Goal: Find specific page/section

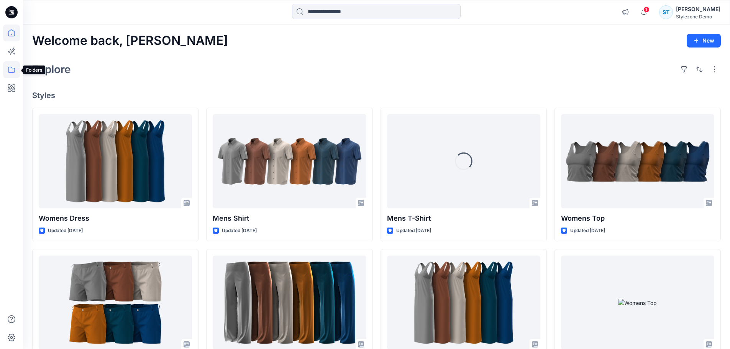
click at [9, 73] on icon at bounding box center [11, 69] width 17 height 17
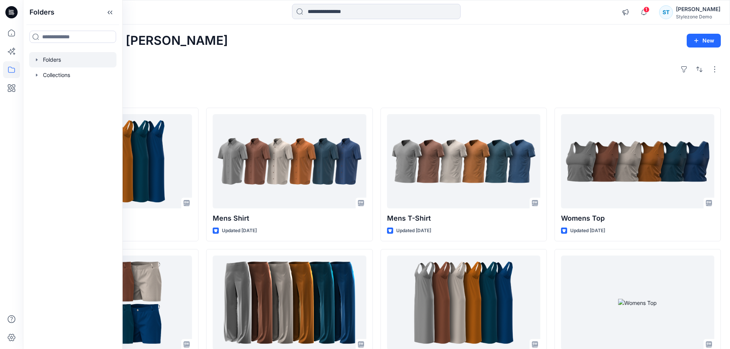
click at [36, 61] on icon "button" at bounding box center [37, 59] width 2 height 3
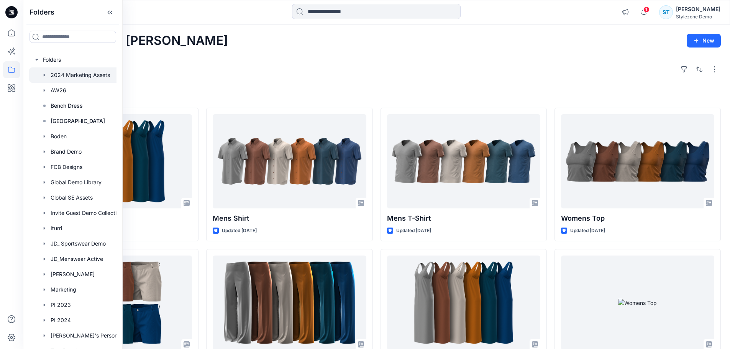
click at [52, 74] on div at bounding box center [82, 74] width 107 height 15
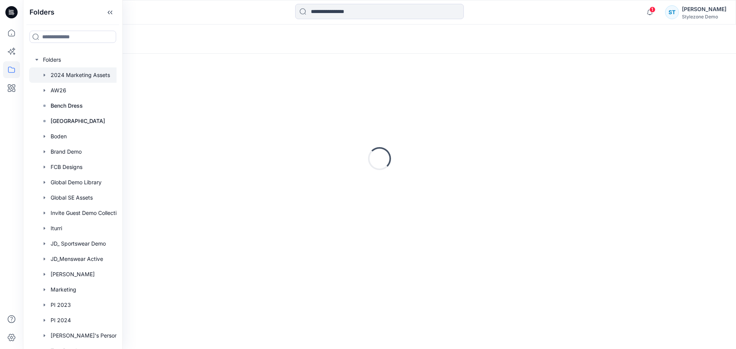
click at [313, 36] on div "Loading..." at bounding box center [379, 39] width 713 height 29
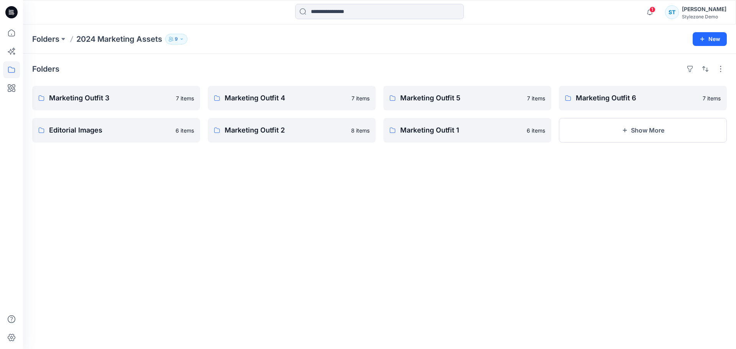
click at [49, 45] on div "Folders 2024 Marketing Assets 9 New" at bounding box center [379, 39] width 713 height 29
click at [49, 41] on p "Folders" at bounding box center [45, 39] width 27 height 11
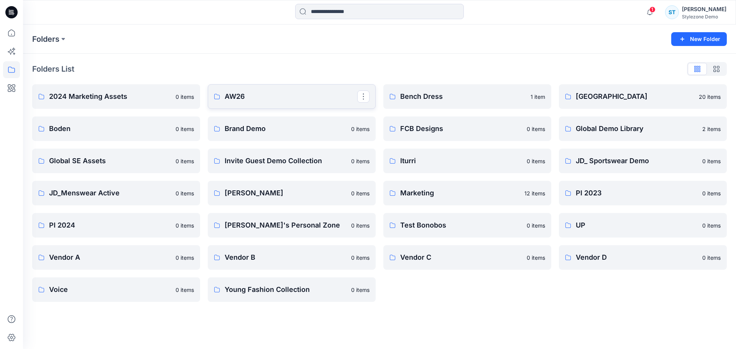
click at [247, 98] on p "AW26" at bounding box center [291, 96] width 133 height 11
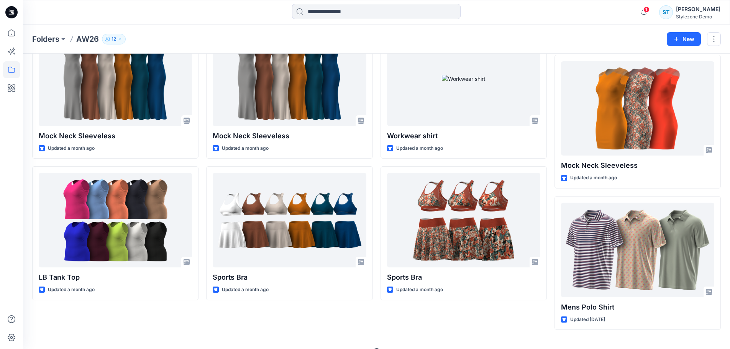
scroll to position [306, 0]
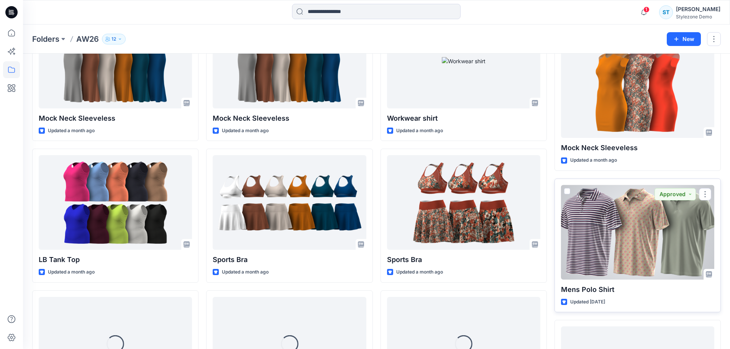
click at [662, 257] on div at bounding box center [637, 232] width 153 height 95
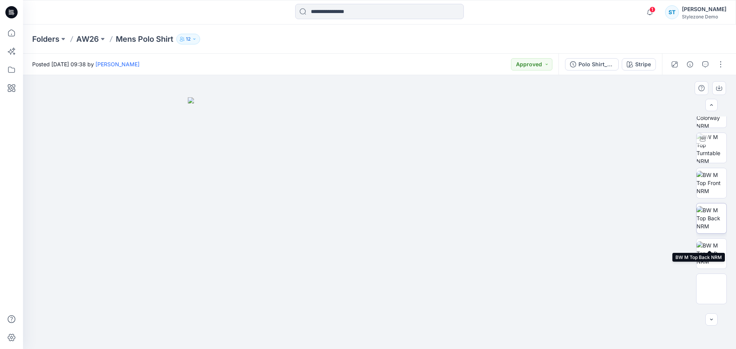
scroll to position [86, 0]
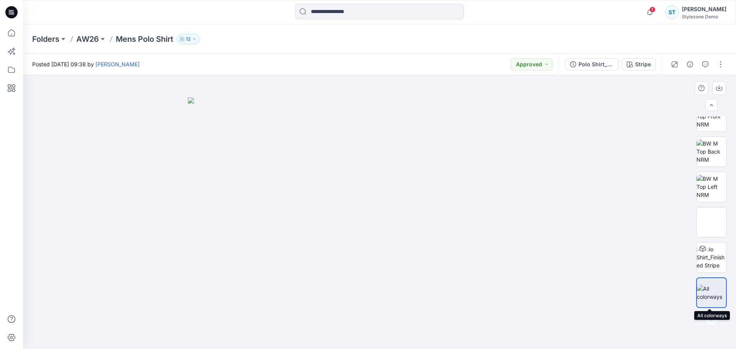
click at [713, 291] on img at bounding box center [711, 293] width 29 height 16
